Goal: Information Seeking & Learning: Learn about a topic

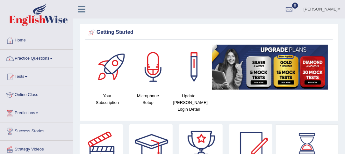
click at [53, 55] on link "Practice Questions" at bounding box center [36, 58] width 73 height 16
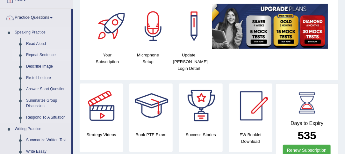
scroll to position [41, 0]
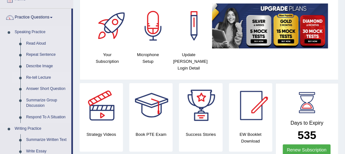
click at [44, 77] on link "Re-tell Lecture" at bounding box center [47, 77] width 48 height 11
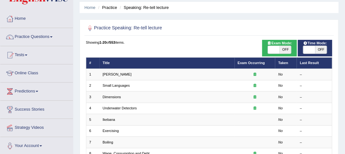
scroll to position [26, 0]
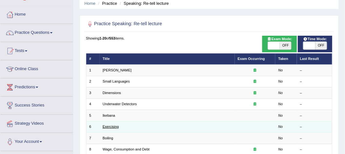
click at [115, 125] on link "Exercising" at bounding box center [110, 126] width 16 height 4
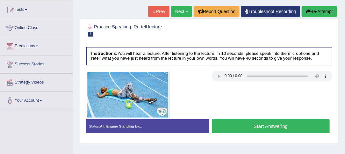
scroll to position [67, 0]
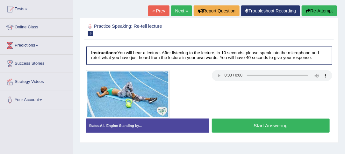
click at [181, 8] on link "Next »" at bounding box center [181, 10] width 21 height 11
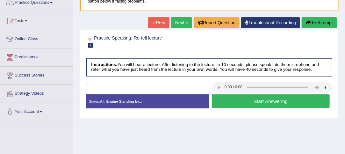
scroll to position [57, 0]
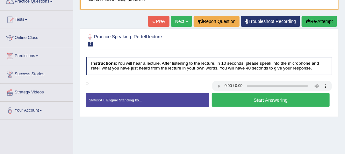
click at [315, 93] on button "Start Answering" at bounding box center [271, 100] width 118 height 14
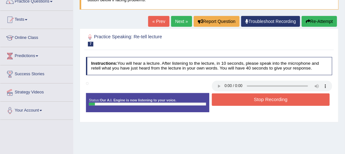
click at [270, 99] on button "Stop Recording" at bounding box center [271, 99] width 118 height 12
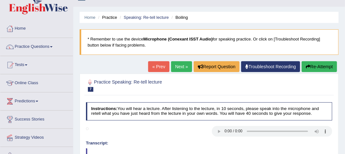
scroll to position [11, 0]
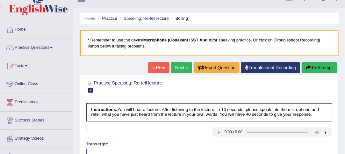
click at [162, 71] on link "« Prev" at bounding box center [158, 67] width 21 height 11
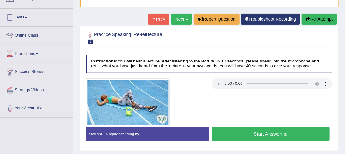
scroll to position [61, 0]
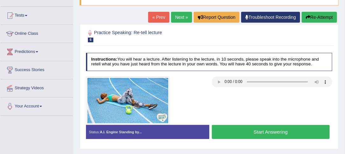
click at [285, 135] on button "Start Answering" at bounding box center [271, 132] width 118 height 14
click at [288, 132] on button "Start Answering" at bounding box center [271, 132] width 118 height 14
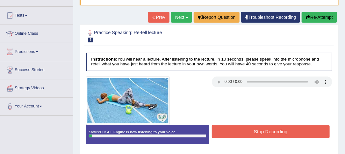
click at [292, 132] on button "Stop Recording" at bounding box center [271, 131] width 118 height 12
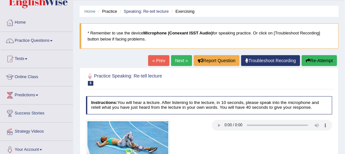
scroll to position [0, 0]
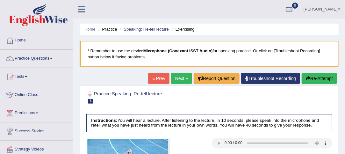
click at [53, 58] on span at bounding box center [51, 58] width 3 height 1
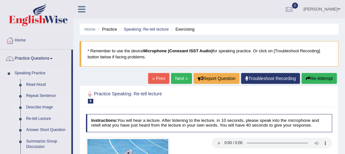
click at [44, 112] on link "Describe Image" at bounding box center [47, 107] width 48 height 11
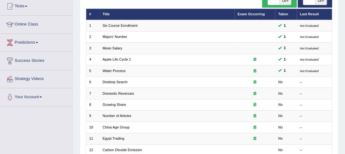
scroll to position [74, 0]
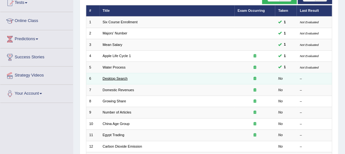
click at [121, 77] on link "Desktop Search" at bounding box center [114, 78] width 25 height 4
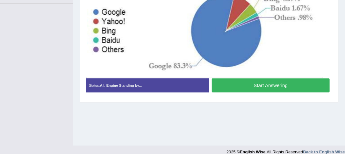
scroll to position [175, 0]
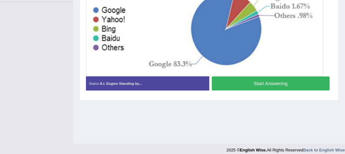
click at [275, 80] on button "Start Answering" at bounding box center [271, 83] width 118 height 14
click at [0, 0] on button "Stop Recording" at bounding box center [0, 0] width 0 height 0
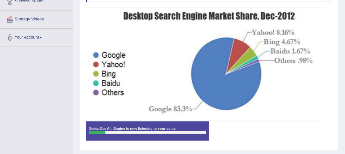
scroll to position [130, 0]
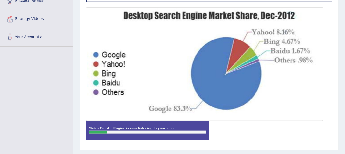
click at [117, 130] on div at bounding box center [147, 131] width 117 height 3
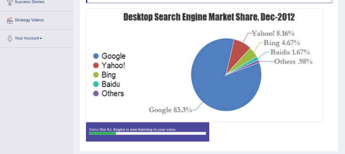
scroll to position [180, 0]
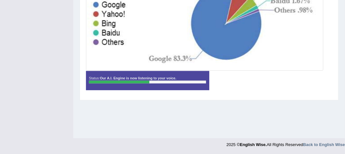
click at [116, 81] on div at bounding box center [147, 82] width 117 height 3
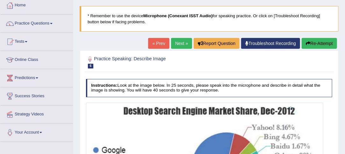
scroll to position [0, 0]
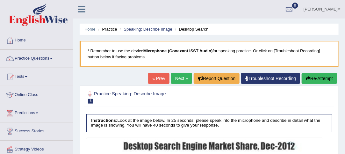
click at [316, 78] on button "Re-Attempt" at bounding box center [318, 78] width 35 height 11
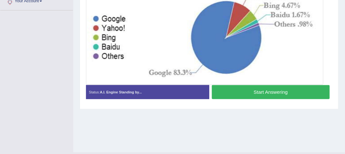
scroll to position [180, 0]
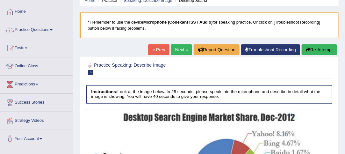
scroll to position [28, 0]
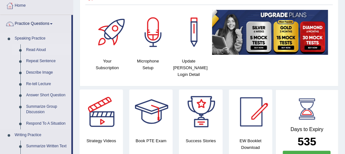
scroll to position [37, 0]
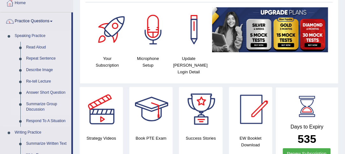
click at [40, 106] on link "Summarize Group Discussion" at bounding box center [47, 106] width 48 height 17
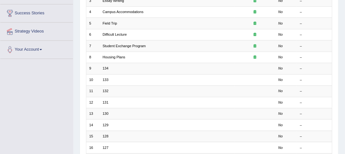
scroll to position [118, 0]
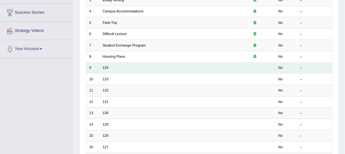
click at [146, 70] on td "134" at bounding box center [167, 67] width 135 height 11
click at [114, 65] on td "134" at bounding box center [167, 67] width 135 height 11
click at [105, 67] on link "134" at bounding box center [105, 68] width 6 height 4
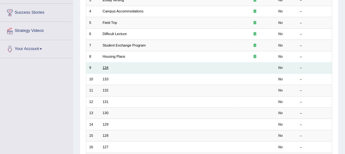
click at [105, 67] on link "134" at bounding box center [105, 68] width 6 height 4
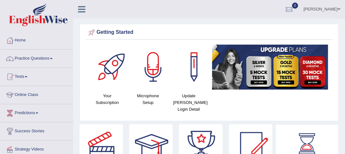
click at [53, 58] on span at bounding box center [51, 58] width 3 height 1
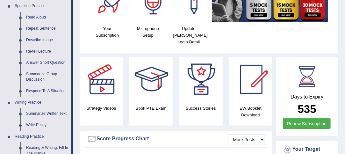
scroll to position [69, 0]
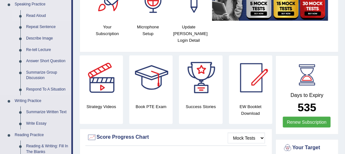
click at [39, 16] on link "Read Aloud" at bounding box center [47, 15] width 48 height 11
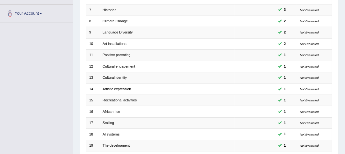
scroll to position [155, 0]
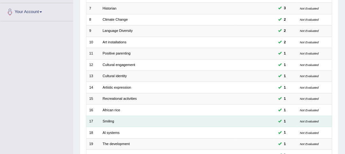
click at [306, 119] on small "Not Evaluated" at bounding box center [309, 121] width 19 height 4
click at [110, 122] on td "Smiling" at bounding box center [167, 121] width 135 height 11
click at [105, 119] on link "Smiling" at bounding box center [107, 121] width 11 height 4
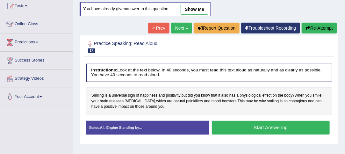
scroll to position [60, 0]
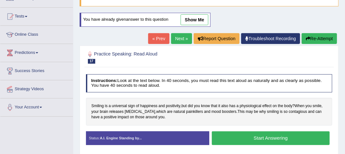
click at [193, 18] on link "show me" at bounding box center [194, 19] width 28 height 11
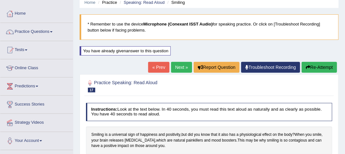
scroll to position [26, 0]
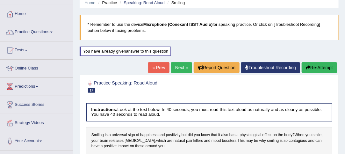
click at [53, 32] on span at bounding box center [51, 32] width 3 height 1
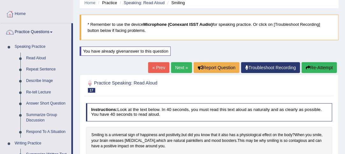
click at [181, 66] on link "Next »" at bounding box center [181, 67] width 21 height 11
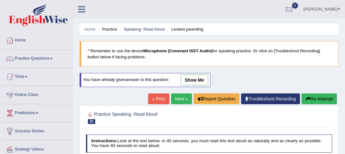
click at [179, 97] on link "Next »" at bounding box center [181, 98] width 21 height 11
click at [181, 100] on link "Next »" at bounding box center [181, 98] width 21 height 11
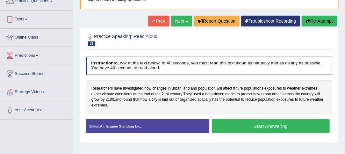
scroll to position [58, 0]
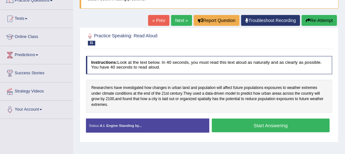
click at [279, 124] on button "Start Answering" at bounding box center [271, 125] width 118 height 14
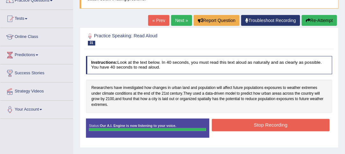
click at [282, 123] on button "Stop Recording" at bounding box center [271, 125] width 118 height 12
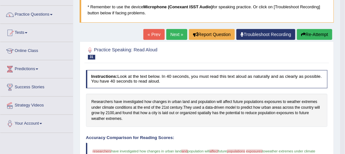
scroll to position [43, 0]
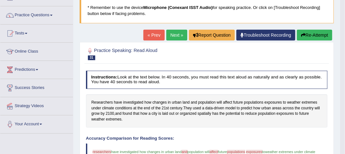
click at [176, 35] on link "Next »" at bounding box center [176, 35] width 21 height 11
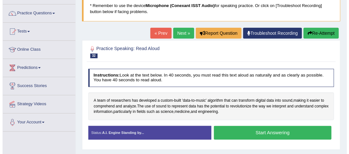
scroll to position [46, 0]
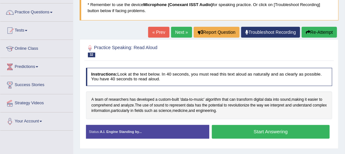
click at [278, 131] on button "Start Answering" at bounding box center [271, 132] width 118 height 14
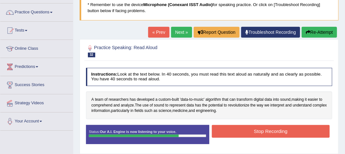
click at [283, 131] on button "Stop Recording" at bounding box center [271, 131] width 118 height 12
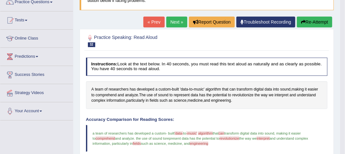
scroll to position [54, 0]
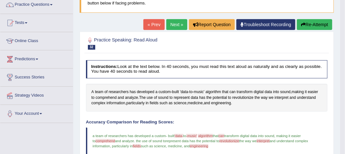
click at [175, 23] on link "Next »" at bounding box center [176, 24] width 21 height 11
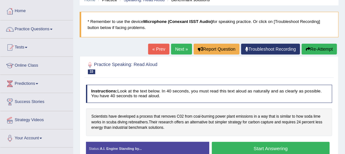
scroll to position [36, 0]
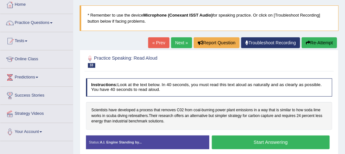
click at [285, 145] on button "Start Answering" at bounding box center [271, 142] width 118 height 14
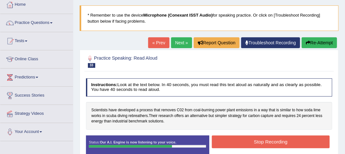
click at [277, 143] on button "Stop Recording" at bounding box center [271, 141] width 118 height 12
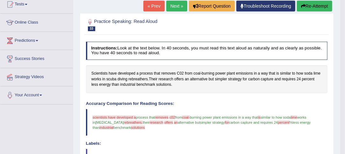
scroll to position [73, 0]
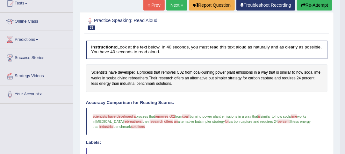
click at [175, 4] on link "Next »" at bounding box center [176, 5] width 21 height 11
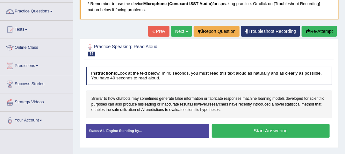
click at [281, 130] on button "Start Answering" at bounding box center [271, 131] width 118 height 14
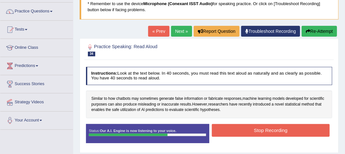
click at [279, 130] on button "Stop Recording" at bounding box center [271, 130] width 118 height 12
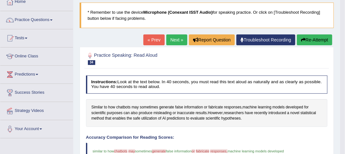
scroll to position [39, 0]
click at [177, 38] on link "Next »" at bounding box center [176, 39] width 21 height 11
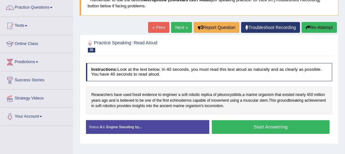
click at [286, 127] on button "Start Answering" at bounding box center [271, 127] width 118 height 14
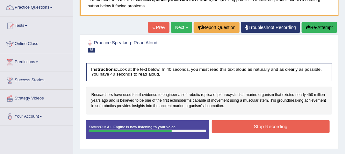
click at [276, 125] on button "Stop Recording" at bounding box center [271, 126] width 118 height 12
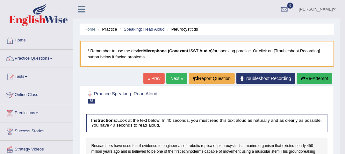
click at [176, 78] on link "Next »" at bounding box center [176, 78] width 21 height 11
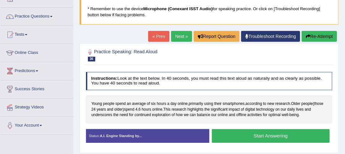
scroll to position [45, 0]
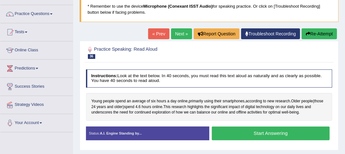
click at [287, 135] on button "Start Answering" at bounding box center [271, 133] width 118 height 14
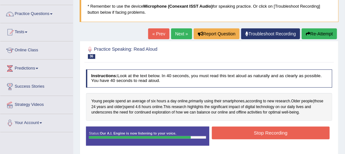
click at [278, 136] on button "Stop Recording" at bounding box center [271, 132] width 118 height 12
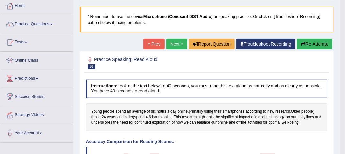
scroll to position [31, 0]
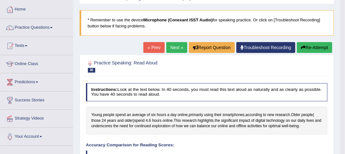
click at [176, 46] on link "Next »" at bounding box center [176, 47] width 21 height 11
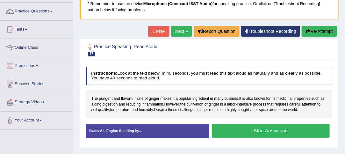
scroll to position [48, 0]
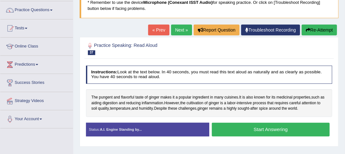
click at [276, 130] on button "Start Answering" at bounding box center [271, 130] width 118 height 14
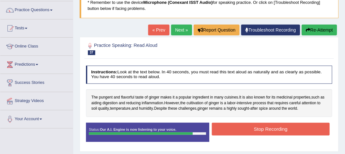
click at [275, 131] on button "Stop Recording" at bounding box center [271, 129] width 118 height 12
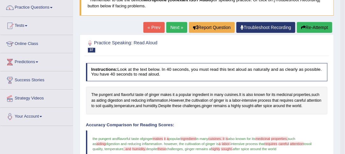
scroll to position [51, 0]
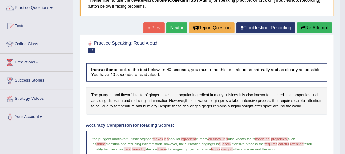
click at [178, 27] on link "Next »" at bounding box center [176, 27] width 21 height 11
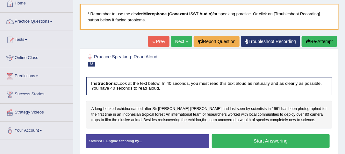
scroll to position [42, 0]
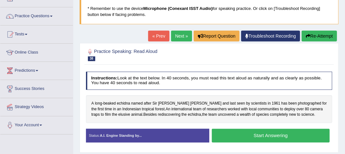
click at [288, 136] on button "Start Answering" at bounding box center [271, 136] width 118 height 14
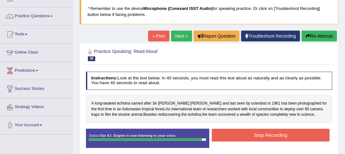
click at [275, 135] on button "Stop Recording" at bounding box center [271, 135] width 118 height 12
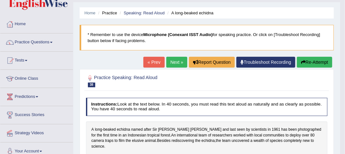
scroll to position [11, 0]
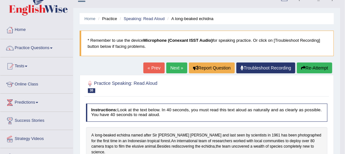
click at [178, 67] on link "Next »" at bounding box center [176, 67] width 21 height 11
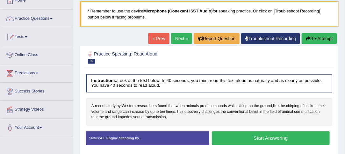
click at [284, 141] on button "Start Answering" at bounding box center [271, 138] width 118 height 14
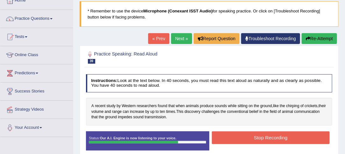
click at [286, 139] on button "Stop Recording" at bounding box center [271, 137] width 118 height 12
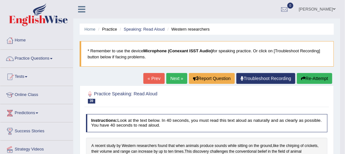
click at [176, 78] on link "Next »" at bounding box center [176, 78] width 21 height 11
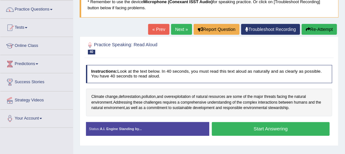
click at [266, 128] on button "Start Answering" at bounding box center [271, 129] width 118 height 14
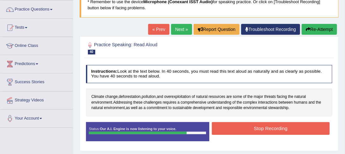
click at [284, 126] on button "Stop Recording" at bounding box center [271, 128] width 118 height 12
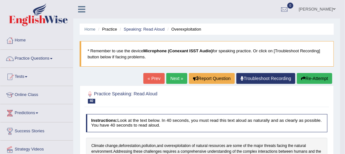
click at [53, 58] on span at bounding box center [51, 58] width 3 height 1
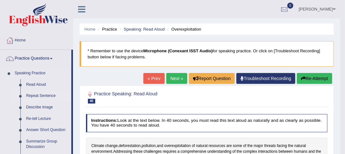
click at [35, 97] on link "Repeat Sentence" at bounding box center [47, 95] width 48 height 11
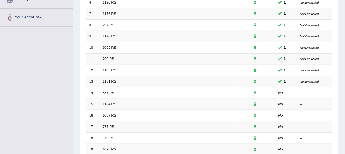
scroll to position [151, 0]
